Goal: Task Accomplishment & Management: Manage account settings

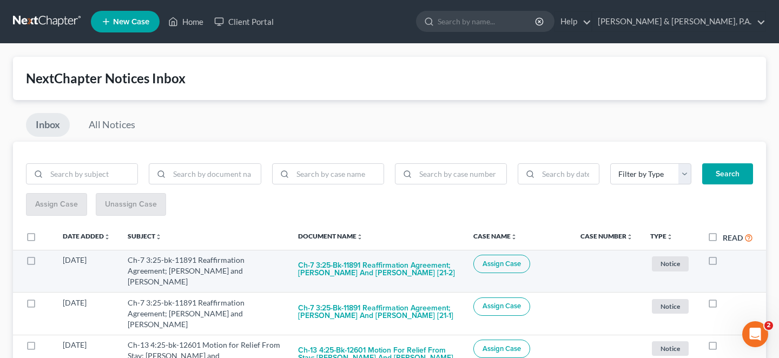
click at [723, 263] on label at bounding box center [723, 263] width 0 height 0
click at [728, 255] on input "checkbox" at bounding box center [731, 258] width 7 height 7
checkbox input "true"
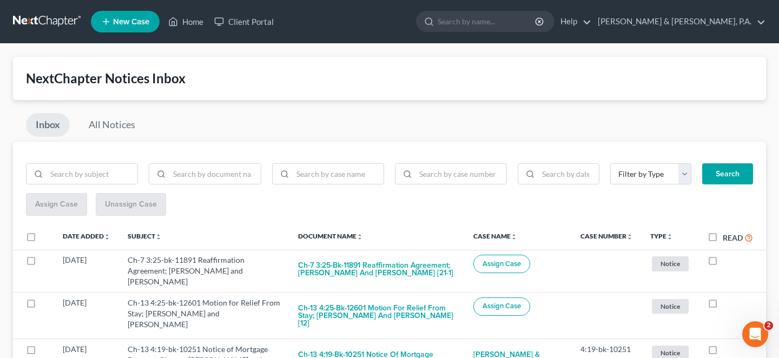
click at [723, 263] on label at bounding box center [723, 263] width 0 height 0
click at [728, 255] on input "checkbox" at bounding box center [731, 258] width 7 height 7
checkbox input "true"
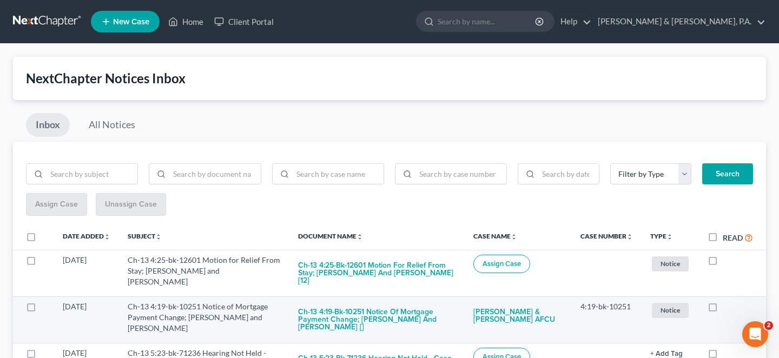
click at [723, 310] on label at bounding box center [723, 310] width 0 height 0
click at [728, 302] on input "checkbox" at bounding box center [731, 305] width 7 height 7
checkbox input "true"
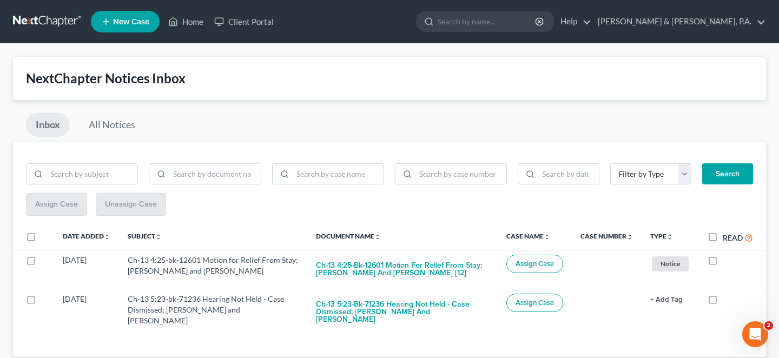
click at [723, 302] on label at bounding box center [723, 302] width 0 height 0
click at [728, 294] on input "checkbox" at bounding box center [731, 297] width 7 height 7
checkbox input "true"
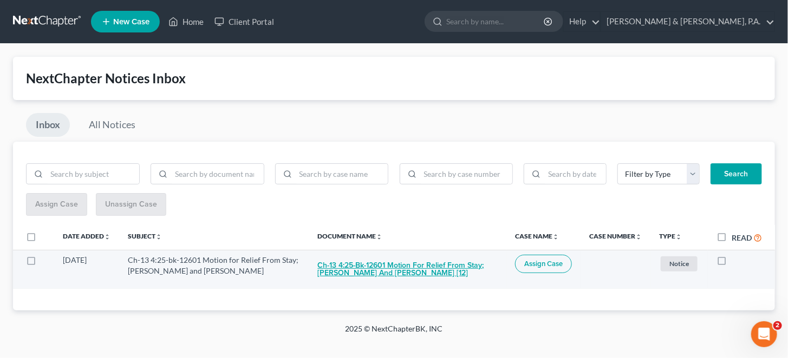
click at [453, 255] on button "Ch-13 4:25-bk-12601 Motion for Relief From Stay; Stephanie Davidson and Herman …" at bounding box center [408, 269] width 180 height 29
checkbox input "true"
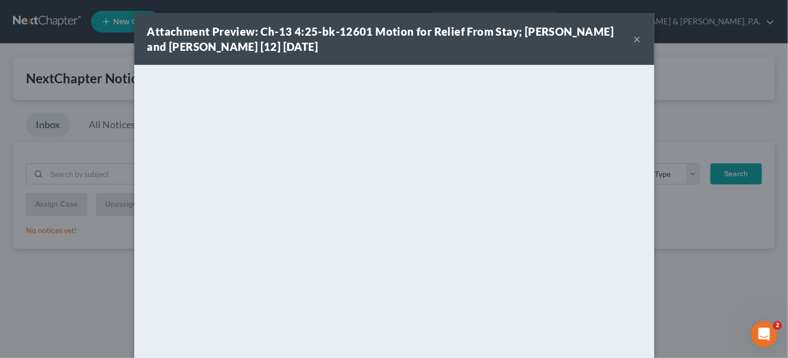
click at [633, 35] on button "×" at bounding box center [637, 38] width 8 height 13
